Goal: Information Seeking & Learning: Find contact information

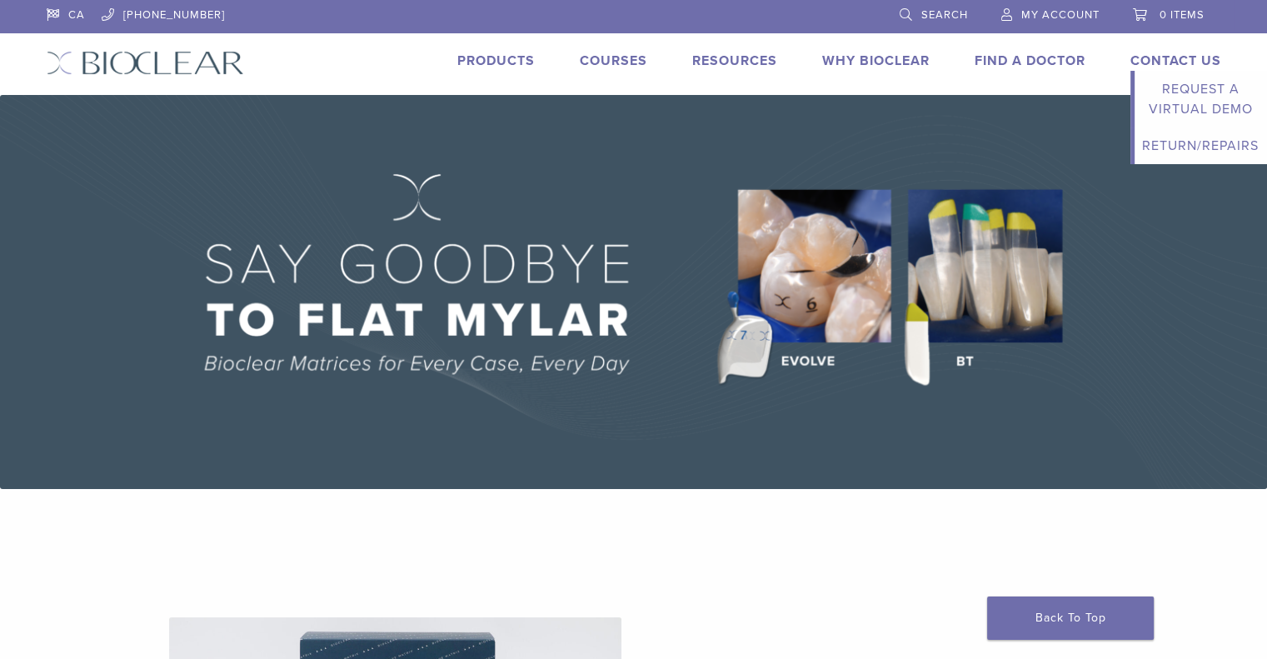
click at [1159, 53] on link "Contact Us" at bounding box center [1175, 60] width 91 height 17
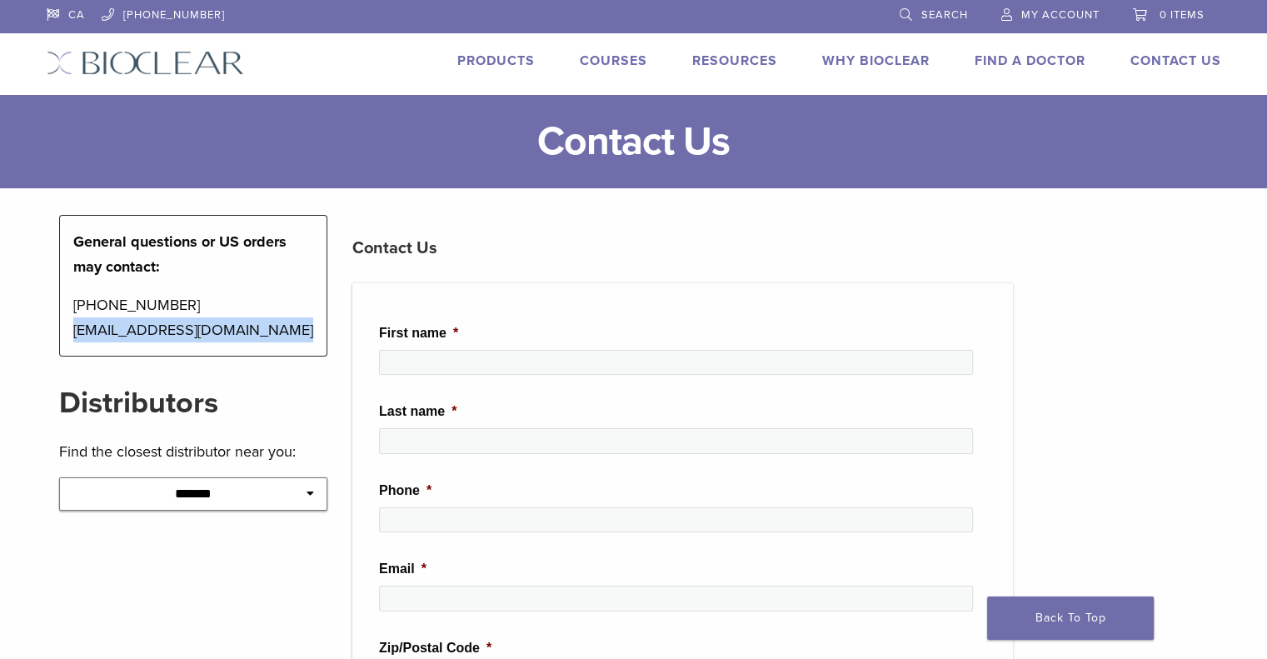
drag, startPoint x: 282, startPoint y: 328, endPoint x: 69, endPoint y: 332, distance: 213.2
click at [69, 332] on div "General questions or US orders may contact: [PHONE_NUMBER] [EMAIL_ADDRESS][DOMA…" at bounding box center [193, 286] width 269 height 142
copy p "[EMAIL_ADDRESS][DOMAIN_NAME]"
click at [296, 324] on p "[PHONE_NUMBER] [EMAIL_ADDRESS][DOMAIN_NAME]" at bounding box center [193, 317] width 241 height 50
drag, startPoint x: 271, startPoint y: 329, endPoint x: 67, endPoint y: 309, distance: 205.8
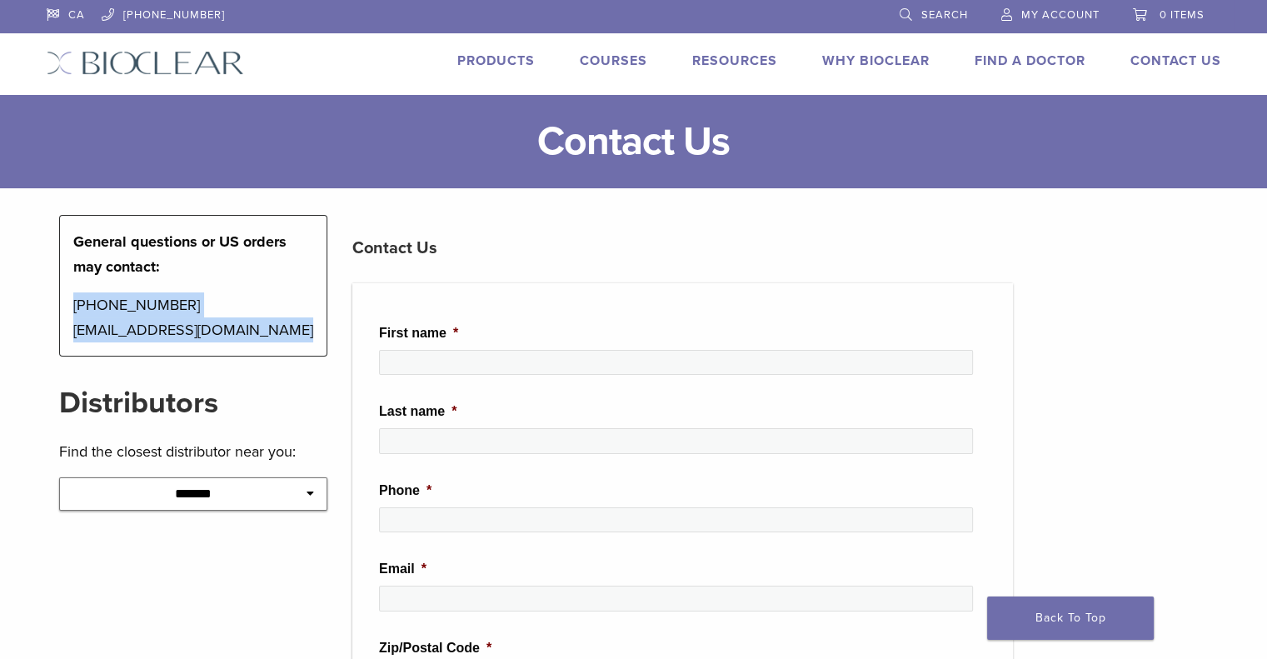
click at [67, 309] on div "General questions or US orders may contact: [PHONE_NUMBER] [EMAIL_ADDRESS][DOMA…" at bounding box center [193, 286] width 269 height 142
copy p "[PHONE_NUMBER] [EMAIL_ADDRESS][DOMAIN_NAME]"
